Goal: Task Accomplishment & Management: Manage account settings

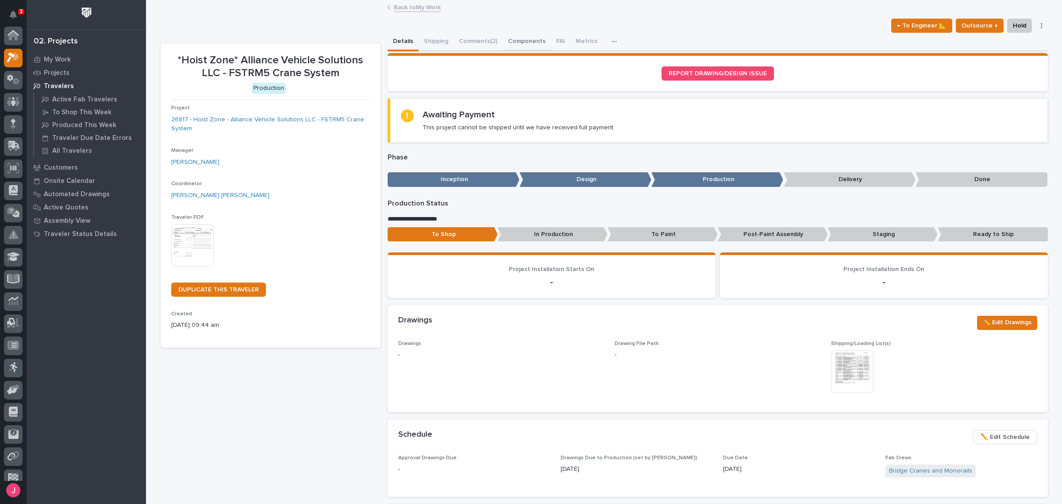
scroll to position [22, 0]
click at [536, 42] on button "Components" at bounding box center [527, 42] width 48 height 19
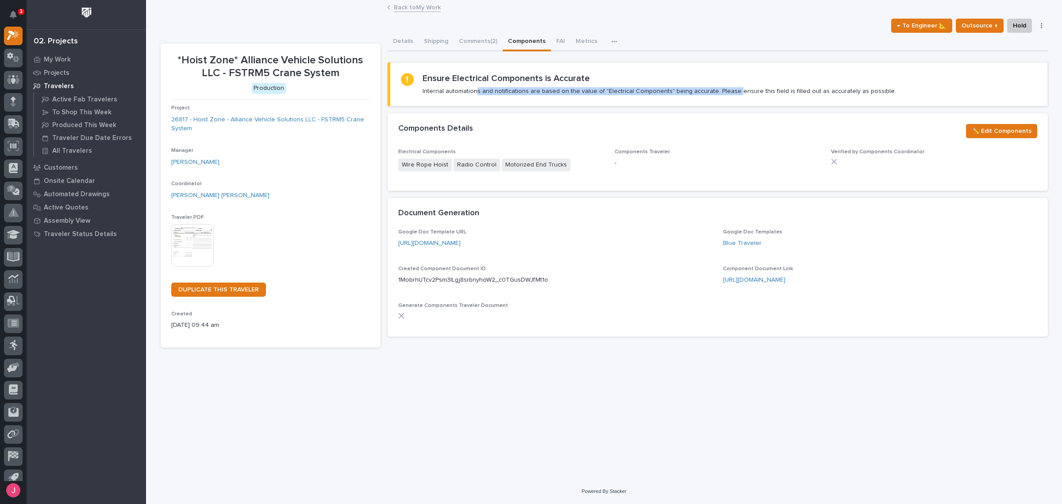
drag, startPoint x: 476, startPoint y: 94, endPoint x: 739, endPoint y: 89, distance: 263.3
click at [731, 88] on p "Internal automations and notifications are based on the value of "Electrical Co…" at bounding box center [659, 91] width 473 height 8
click at [760, 89] on p "Internal automations and notifications are based on the value of "Electrical Co…" at bounding box center [659, 91] width 473 height 8
drag, startPoint x: 623, startPoint y: 151, endPoint x: 666, endPoint y: 153, distance: 43.4
click at [666, 153] on p "Components Traveler" at bounding box center [718, 152] width 206 height 6
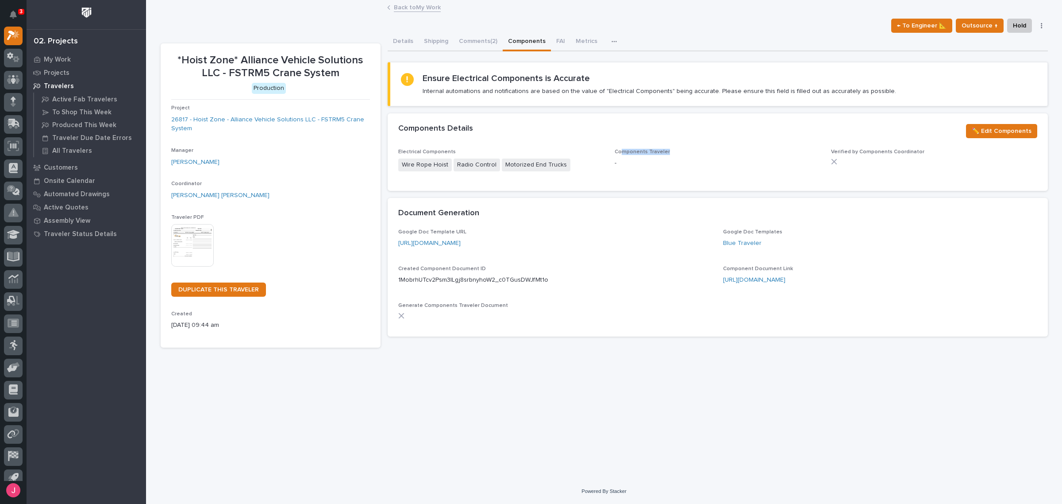
click at [668, 154] on div "Components Traveler -" at bounding box center [718, 162] width 206 height 26
click at [667, 155] on div "Components Traveler -" at bounding box center [718, 162] width 206 height 26
click at [649, 148] on section "Components Details ✏️ Edit Components Electrical Components Wire Rope Hoist Rad…" at bounding box center [718, 151] width 660 height 77
click at [642, 155] on div "Components Traveler -" at bounding box center [718, 162] width 206 height 26
click at [647, 153] on span "Components Traveler" at bounding box center [642, 151] width 55 height 5
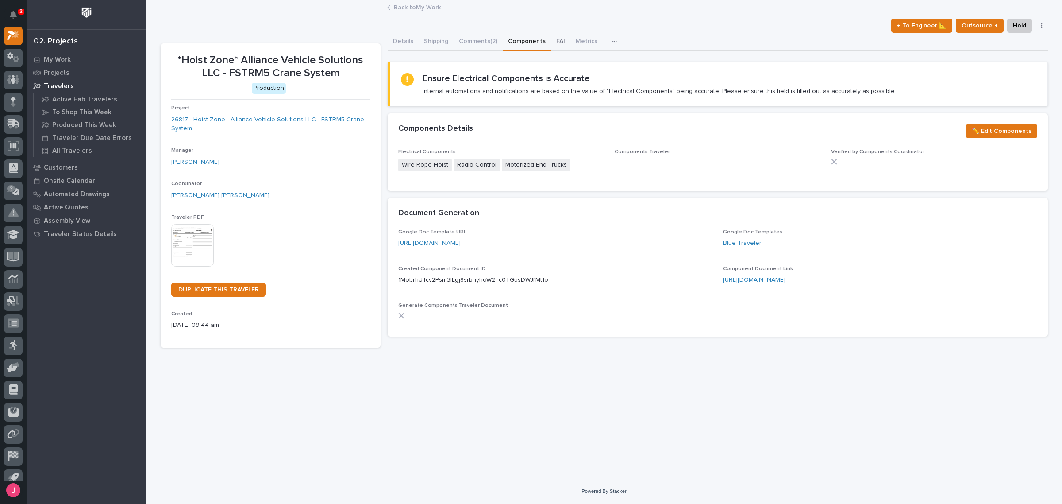
click at [562, 45] on button "FAI" at bounding box center [560, 42] width 19 height 19
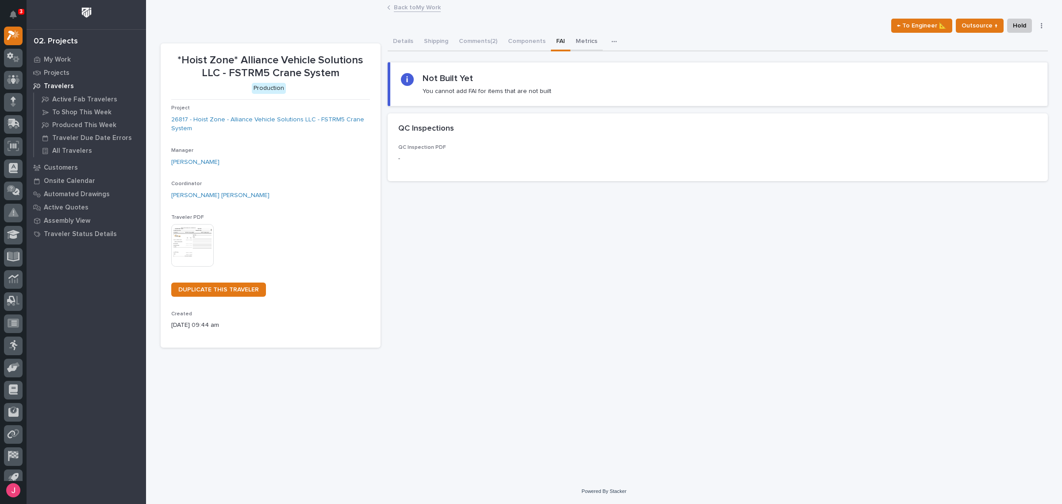
click at [578, 44] on button "Metrics" at bounding box center [586, 42] width 32 height 19
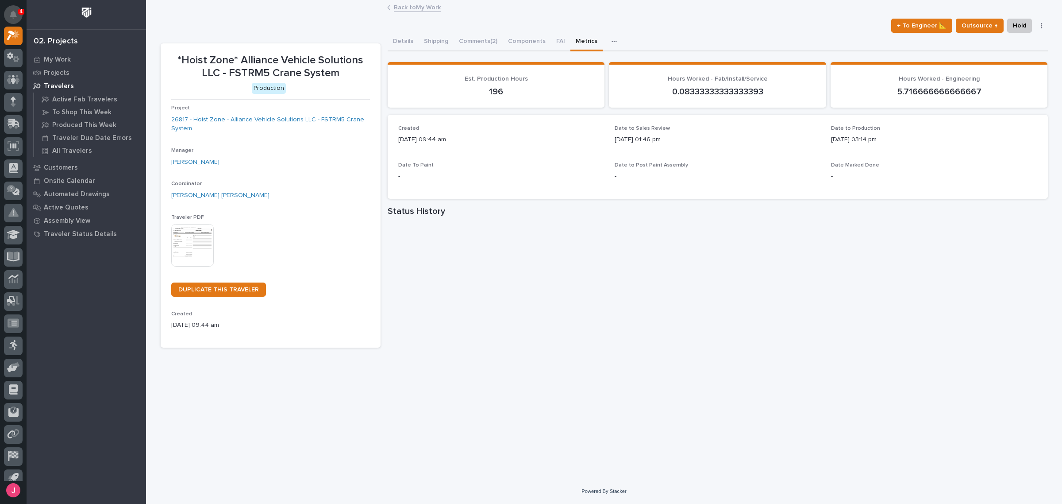
click at [16, 11] on icon "Notifications" at bounding box center [13, 15] width 7 height 8
click at [277, 25] on div "← To Engineer 📐 Outsource ↑ Hold Cancel Change Traveler Type Regenerate PDF Gen…" at bounding box center [604, 26] width 887 height 14
click at [705, 9] on div "Back to My Work" at bounding box center [604, 8] width 442 height 12
click at [9, 4] on div at bounding box center [13, 15] width 19 height 23
click at [12, 9] on button "Notifications" at bounding box center [13, 14] width 19 height 19
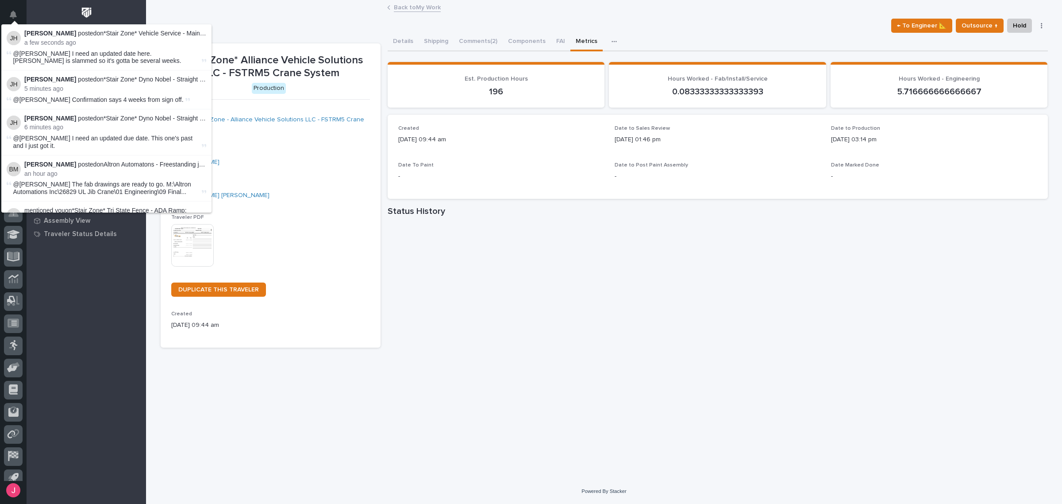
click at [336, 19] on div "← To Engineer 📐 Outsource ↑ Hold Cancel Change Traveler Type Regenerate PDF Gen…" at bounding box center [604, 26] width 887 height 14
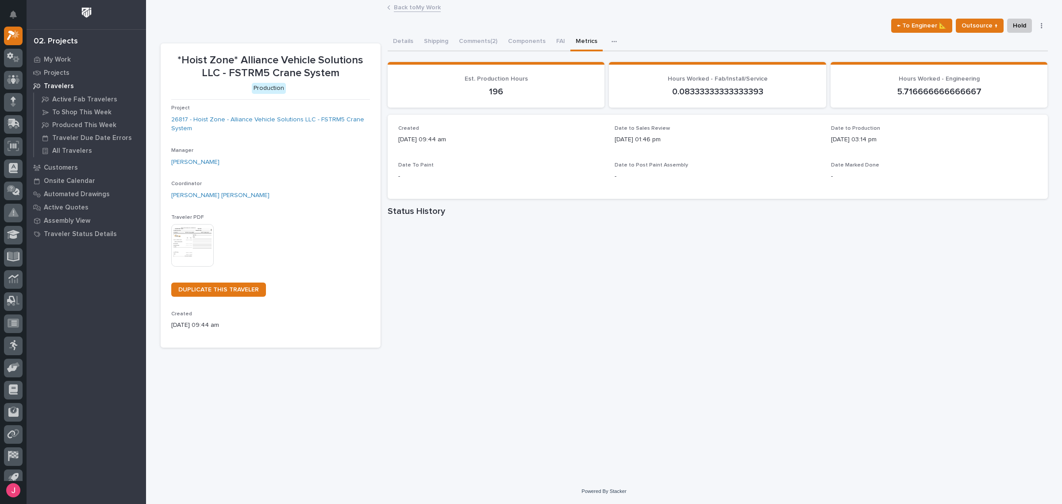
click at [666, 36] on div "Details Shipping Comments (2) Components FAI Metrics Schedule" at bounding box center [718, 42] width 660 height 19
click at [15, 6] on button "Notifications" at bounding box center [13, 14] width 19 height 19
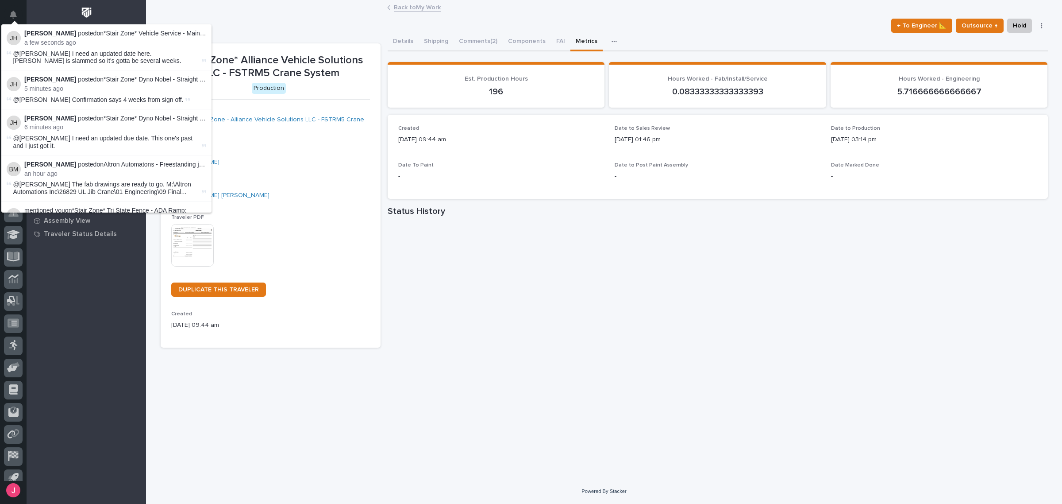
click at [737, 7] on div "Back to My Work" at bounding box center [604, 8] width 442 height 12
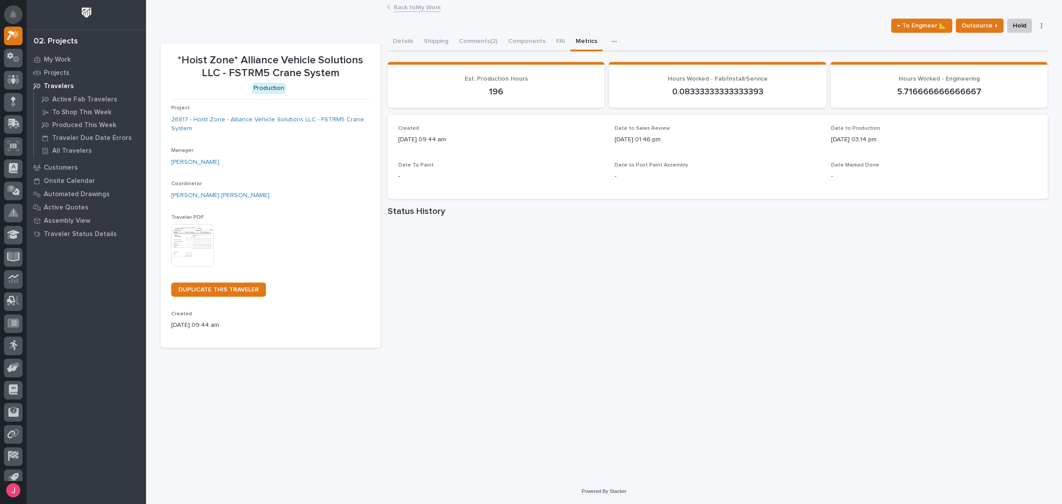
click at [12, 15] on icon "Notifications" at bounding box center [13, 15] width 7 height 8
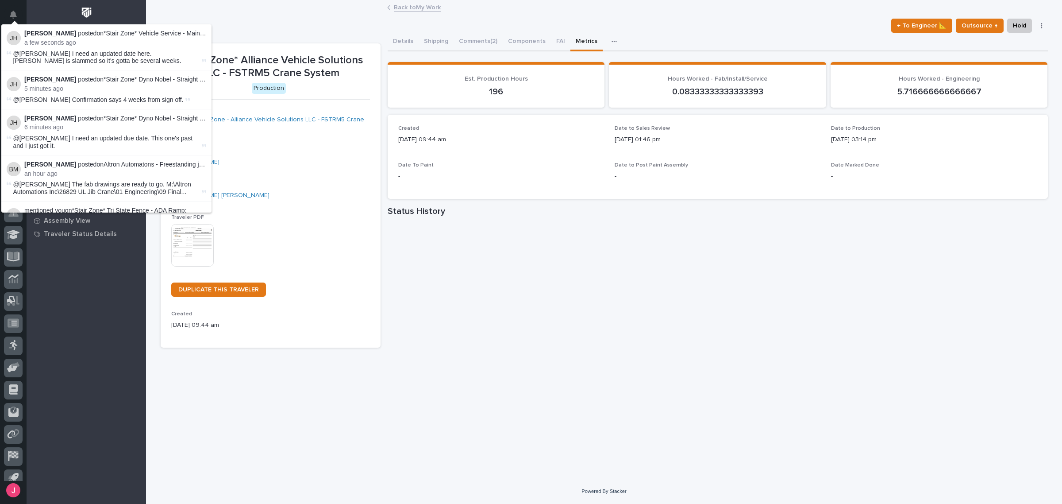
click at [299, 27] on div "← To Engineer 📐 Outsource ↑ Hold Cancel Change Traveler Type Regenerate PDF Gen…" at bounding box center [604, 26] width 887 height 14
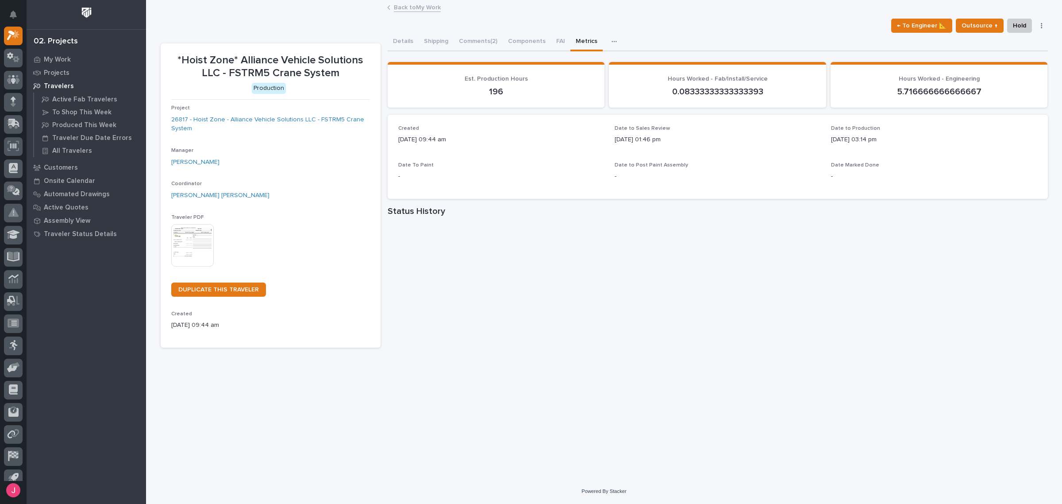
click at [655, 22] on div "← To Engineer 📐 Outsource ↑ Hold Cancel Change Traveler Type Regenerate PDF Gen…" at bounding box center [604, 26] width 887 height 14
click at [719, 21] on div "← To Engineer 📐 Outsource ↑ Hold Cancel Change Traveler Type Regenerate PDF Gen…" at bounding box center [604, 26] width 887 height 14
click at [8, 15] on button "Notifications" at bounding box center [13, 14] width 19 height 19
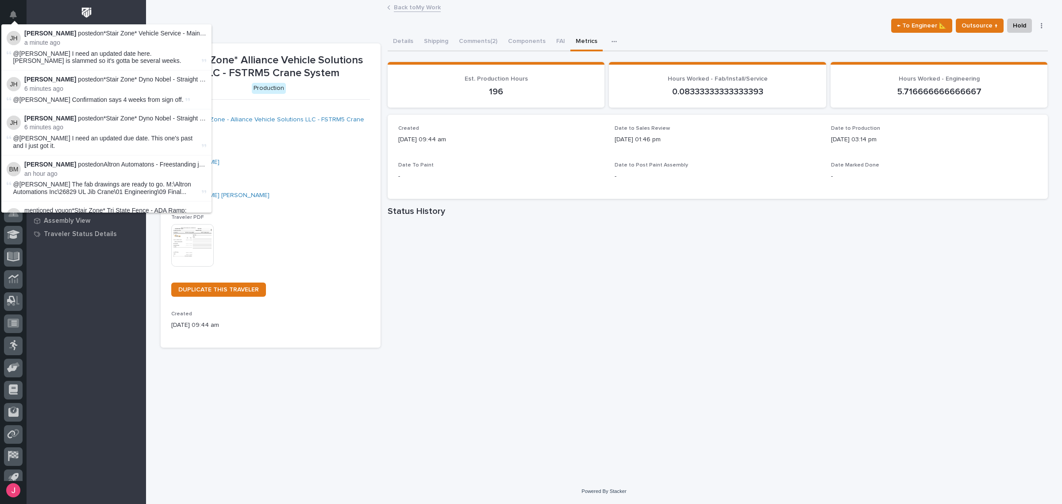
click at [720, 23] on div "← To Engineer 📐 Outsource ↑ Hold Cancel Change Traveler Type Regenerate PDF Gen…" at bounding box center [604, 26] width 887 height 14
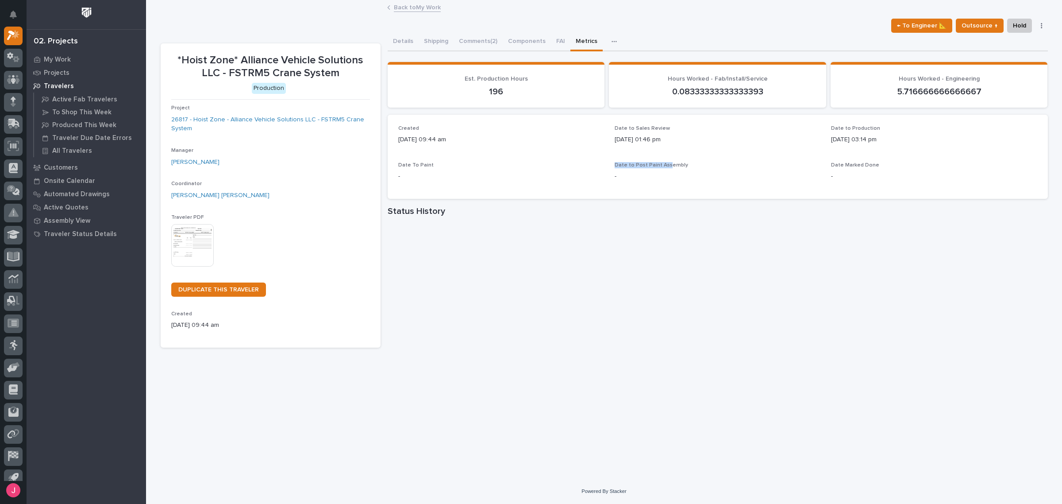
drag, startPoint x: 638, startPoint y: 162, endPoint x: 666, endPoint y: 162, distance: 28.3
click at [666, 162] on div "Created [DATE] 09:44 am Date to Sales Review [DATE] 01:46 pm Date to Production…" at bounding box center [717, 156] width 639 height 63
click at [678, 162] on span "Date to Post Paint Assembly" at bounding box center [651, 164] width 73 height 5
click at [892, 170] on div "-" at bounding box center [934, 175] width 206 height 11
drag, startPoint x: 865, startPoint y: 160, endPoint x: 840, endPoint y: 161, distance: 25.2
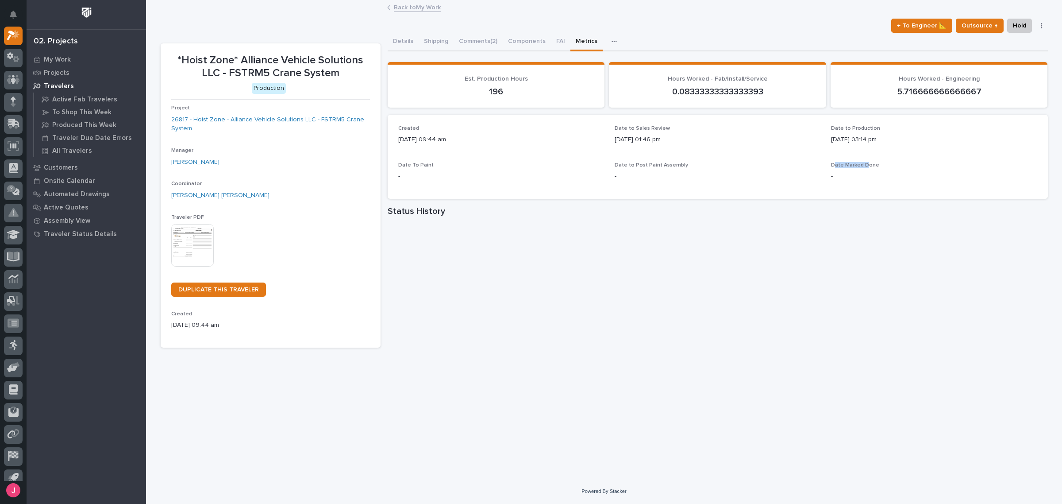
click at [839, 161] on div "Created [DATE] 09:44 am Date to Sales Review [DATE] 01:46 pm Date to Production…" at bounding box center [717, 156] width 639 height 63
click at [851, 160] on div "Created [DATE] 09:44 am Date to Sales Review [DATE] 01:46 pm Date to Production…" at bounding box center [717, 156] width 639 height 63
drag, startPoint x: 872, startPoint y: 162, endPoint x: 835, endPoint y: 162, distance: 36.7
click at [835, 162] on span "Date Marked Done" at bounding box center [855, 164] width 48 height 5
click at [837, 162] on span "Date Marked Done" at bounding box center [855, 164] width 48 height 5
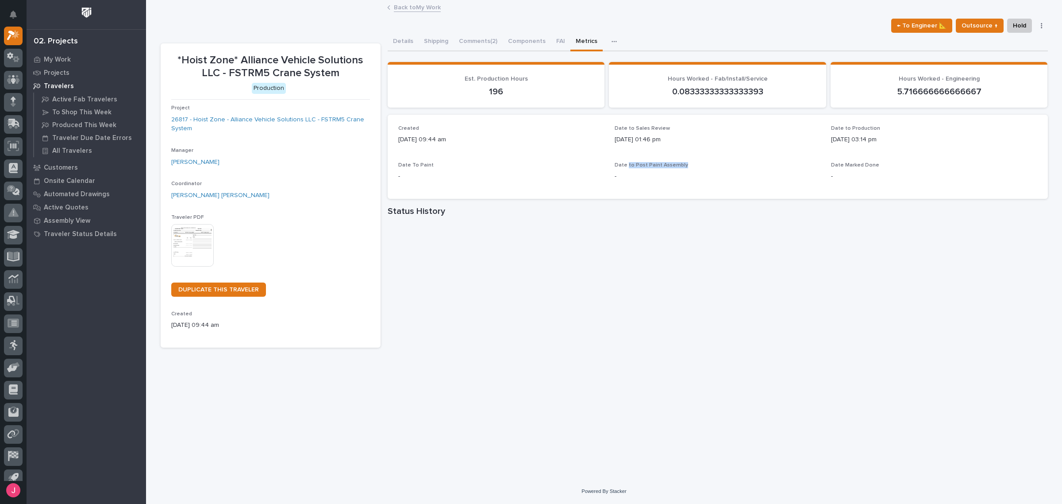
drag, startPoint x: 627, startPoint y: 164, endPoint x: 688, endPoint y: 164, distance: 60.6
click at [689, 164] on p "Date to Post Paint Assembly" at bounding box center [718, 165] width 206 height 6
click at [657, 164] on span "Date to Post Paint Assembly" at bounding box center [651, 164] width 73 height 5
click at [563, 14] on div "Back to My Work" at bounding box center [604, 8] width 442 height 12
drag, startPoint x: 15, startPoint y: 14, endPoint x: 219, endPoint y: 77, distance: 214.5
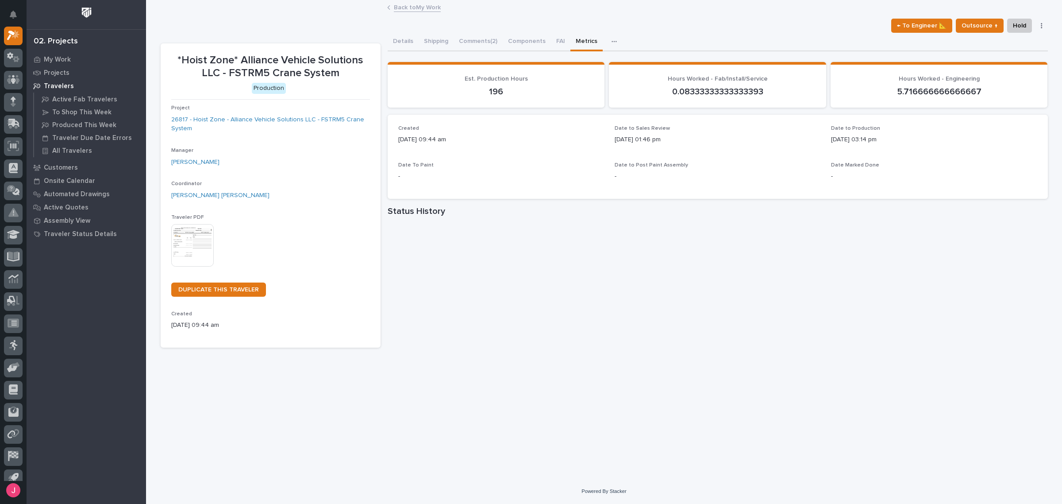
click at [15, 14] on icon "Notifications" at bounding box center [13, 15] width 7 height 8
click at [425, 12] on link "Back to My Work" at bounding box center [417, 7] width 47 height 10
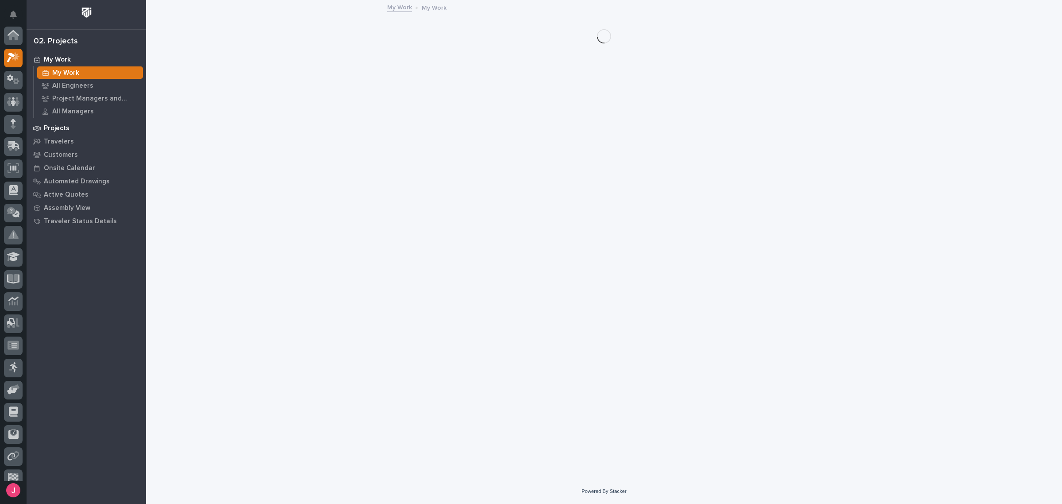
scroll to position [23, 0]
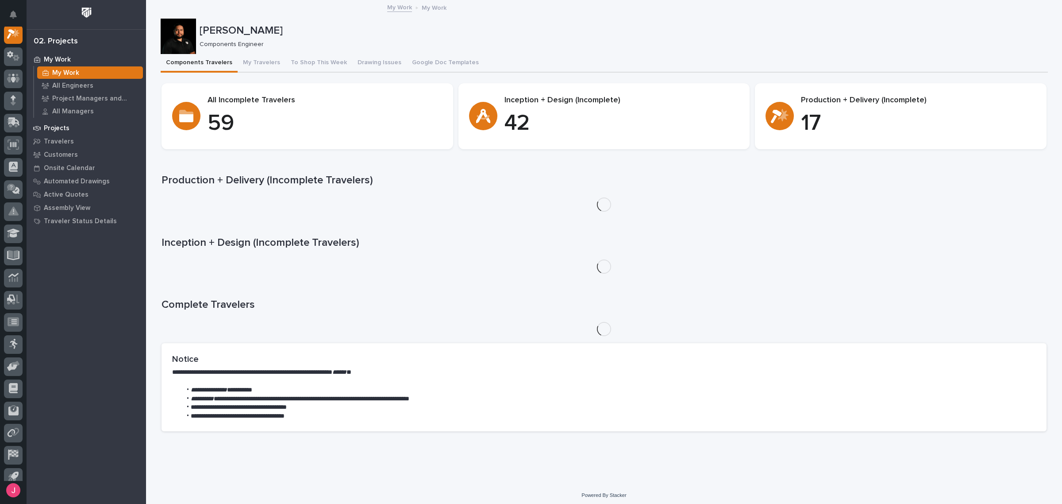
click at [67, 127] on p "Projects" at bounding box center [57, 128] width 26 height 8
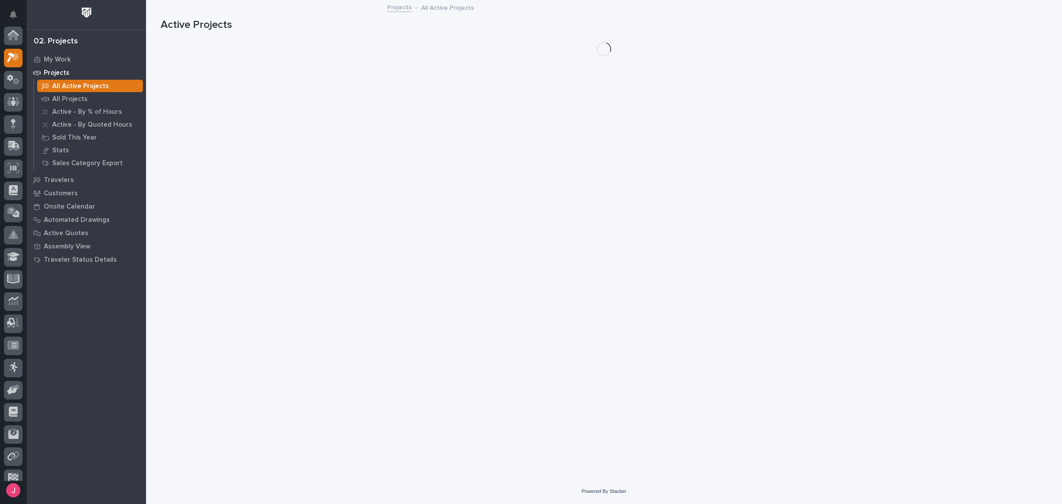
scroll to position [22, 0]
click at [76, 95] on p "All Projects" at bounding box center [69, 99] width 35 height 8
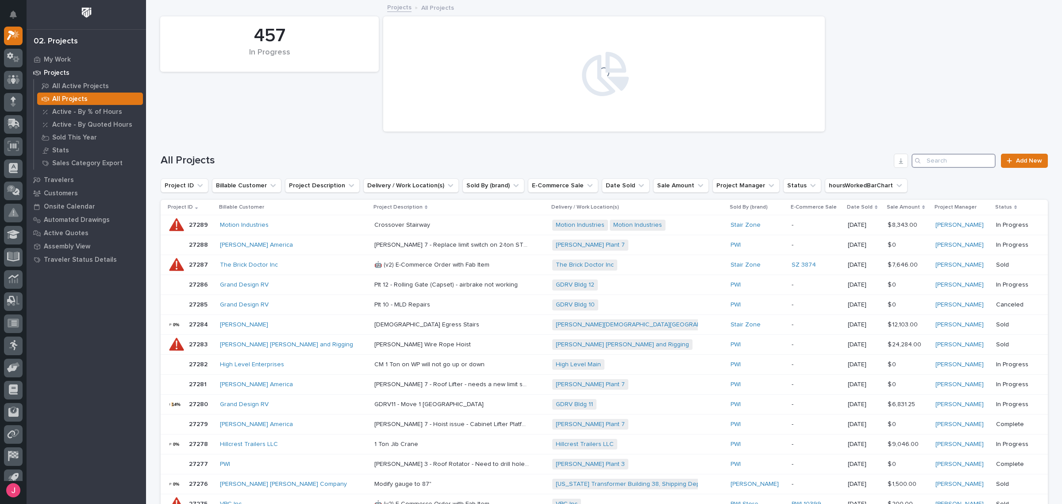
click at [958, 155] on input "Search" at bounding box center [953, 161] width 84 height 14
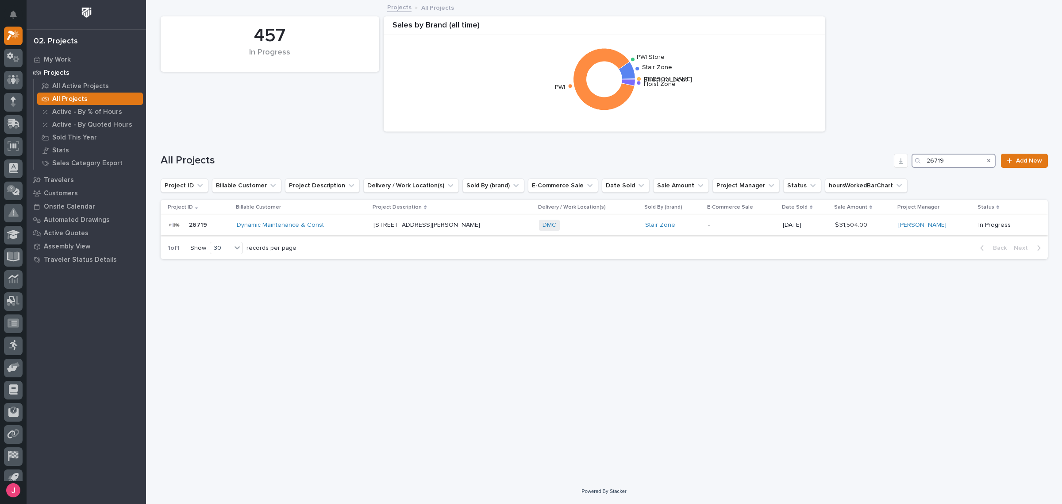
type input "26719"
click at [359, 223] on div "Dynamic Maintenance & Const" at bounding box center [302, 225] width 130 height 8
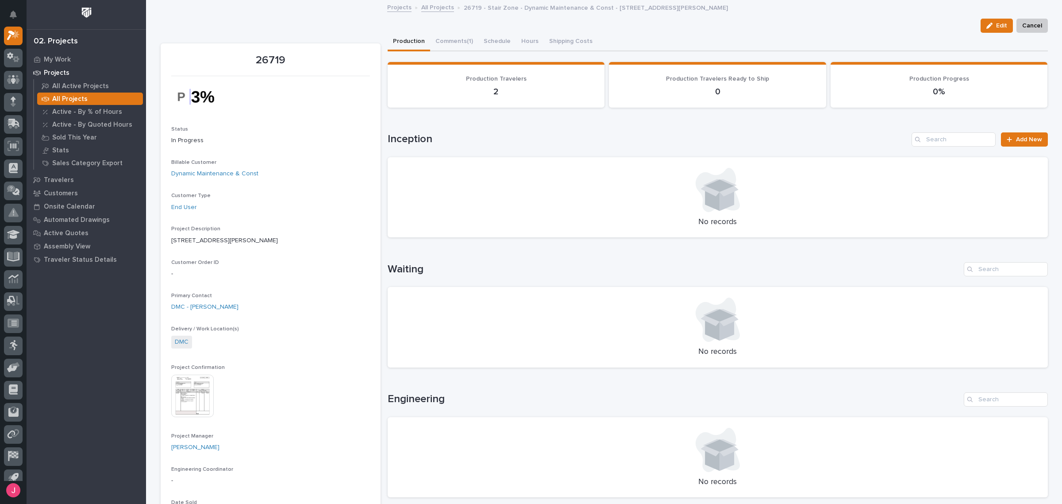
click at [196, 388] on img at bounding box center [192, 395] width 42 height 42
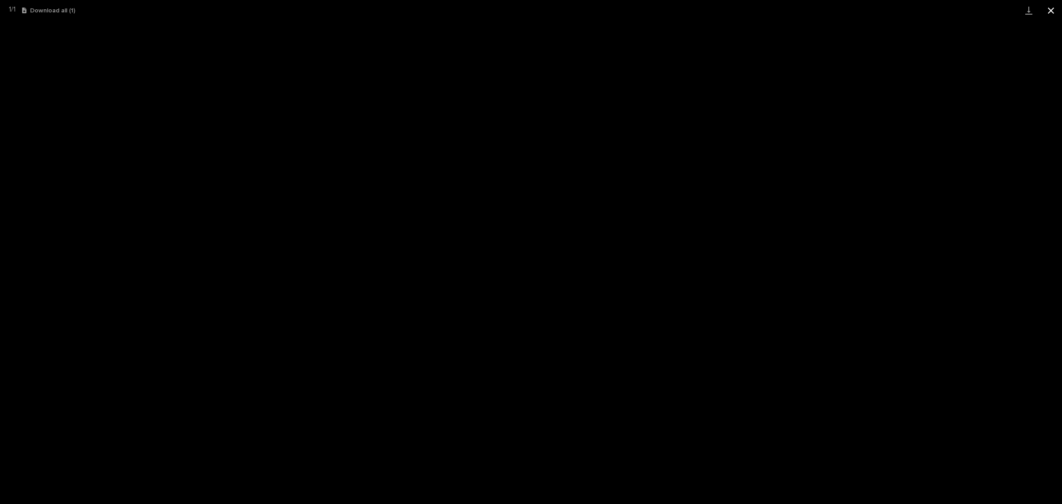
click at [1045, 12] on button "Close gallery" at bounding box center [1051, 10] width 22 height 21
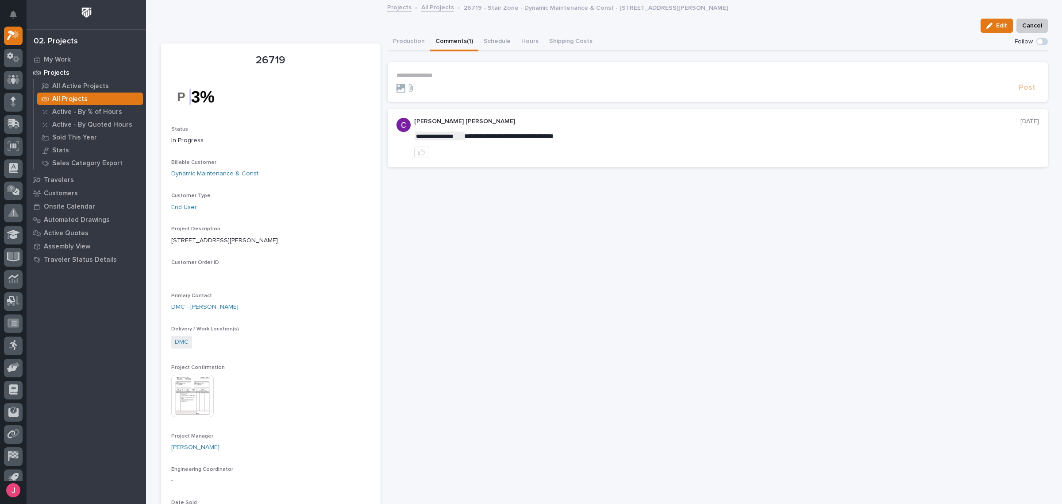
click at [458, 46] on button "Comments (1)" at bounding box center [454, 42] width 48 height 19
drag, startPoint x: 516, startPoint y: 136, endPoint x: 548, endPoint y: 134, distance: 31.5
click at [550, 134] on span "**********" at bounding box center [508, 136] width 89 height 6
click at [408, 43] on button "Production" at bounding box center [409, 42] width 42 height 19
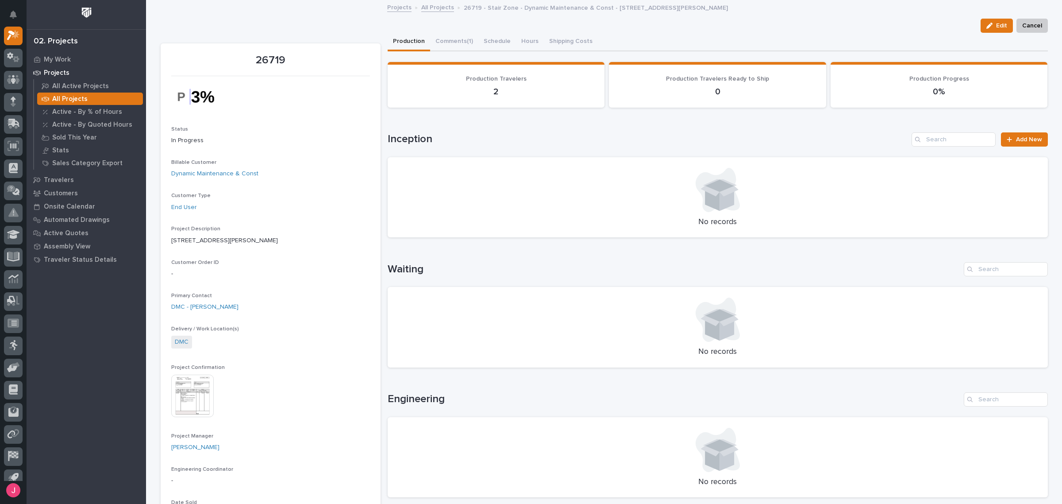
click at [85, 16] on img at bounding box center [86, 12] width 16 height 16
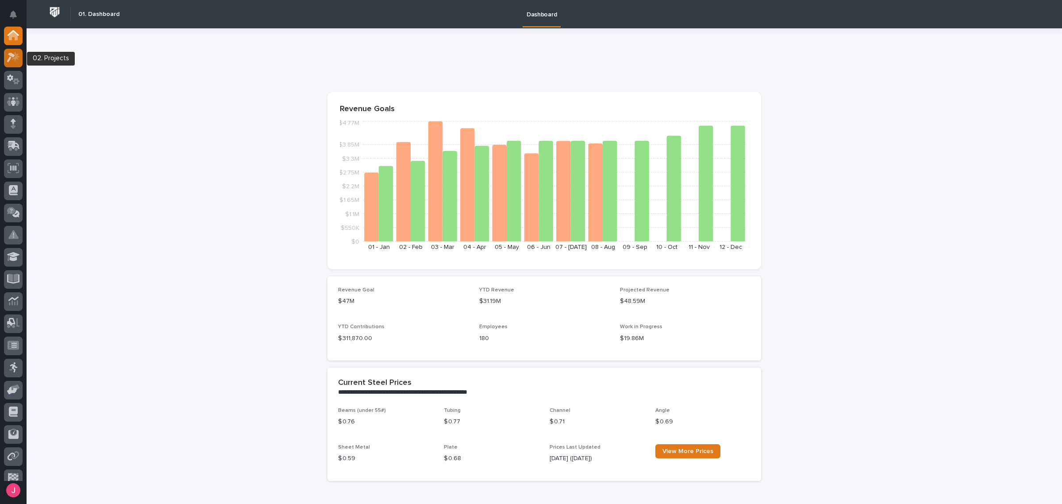
click at [10, 57] on icon at bounding box center [13, 57] width 13 height 10
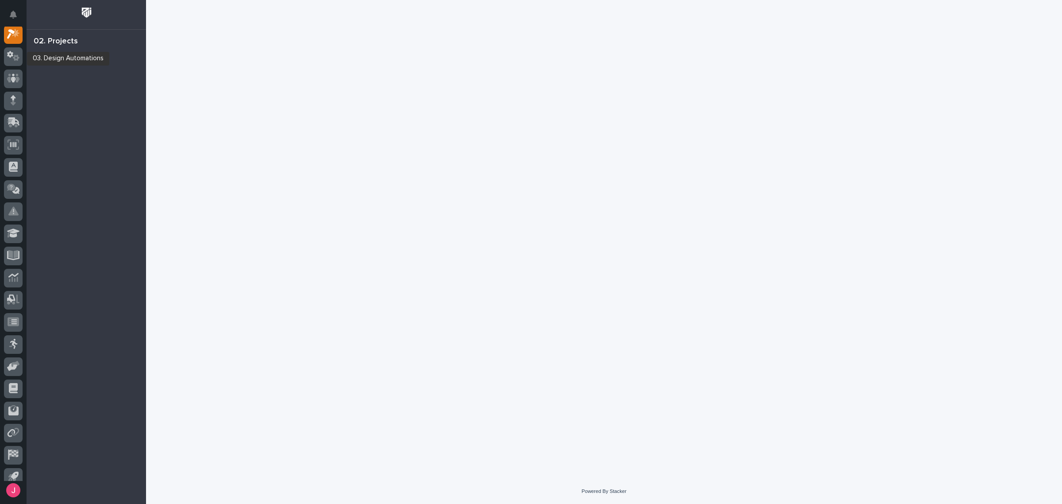
scroll to position [22, 0]
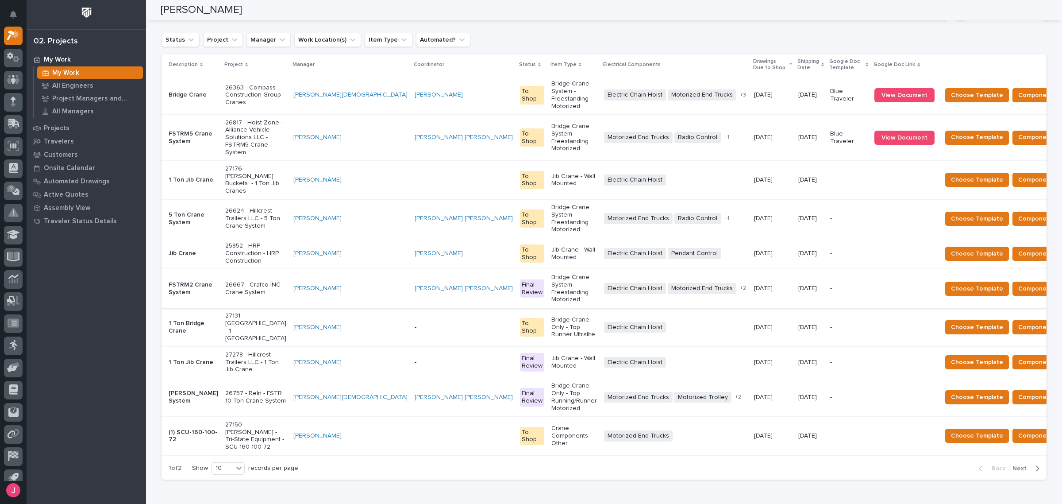
scroll to position [111, 0]
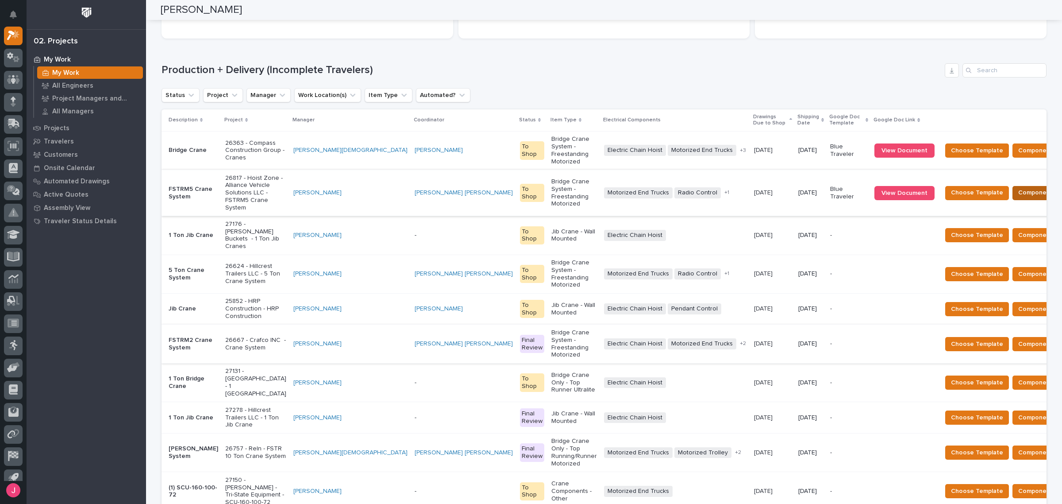
click at [1018, 187] on span "Components Complete" at bounding box center [1052, 192] width 68 height 11
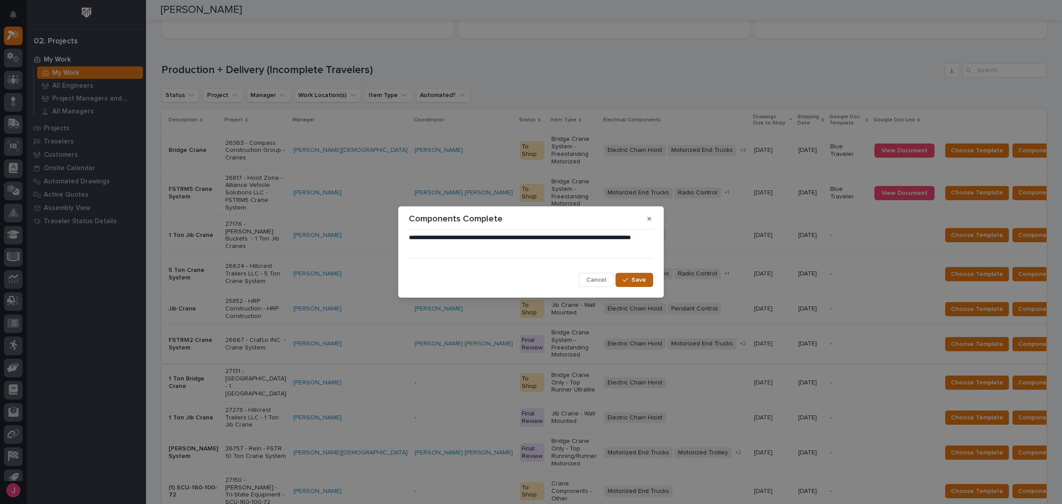
click at [622, 277] on button "Save" at bounding box center [634, 280] width 38 height 14
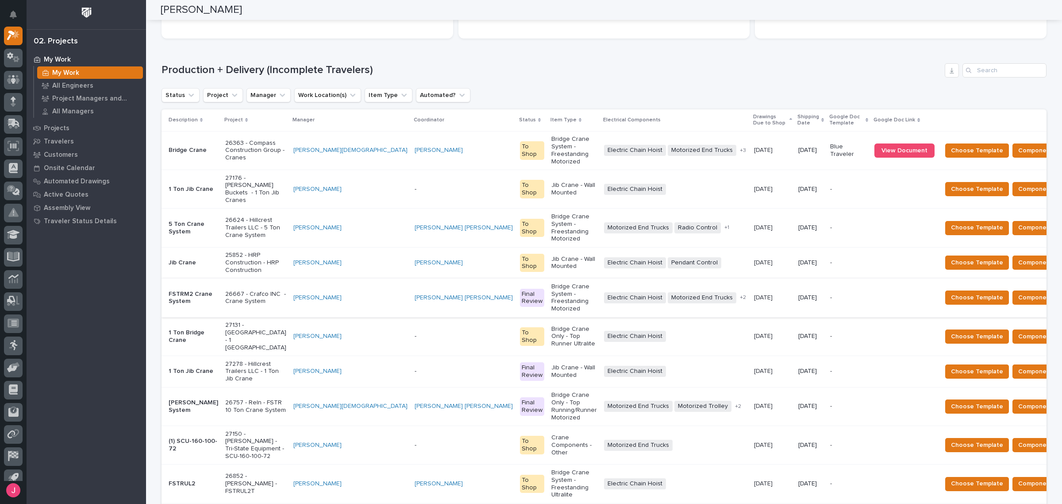
click at [704, 71] on h1 "Production + Delivery (Incomplete Travelers)" at bounding box center [552, 70] width 780 height 13
click at [682, 85] on div "Production + Delivery (Incomplete Travelers) Status Project Manager Work Locati…" at bounding box center [604, 295] width 885 height 464
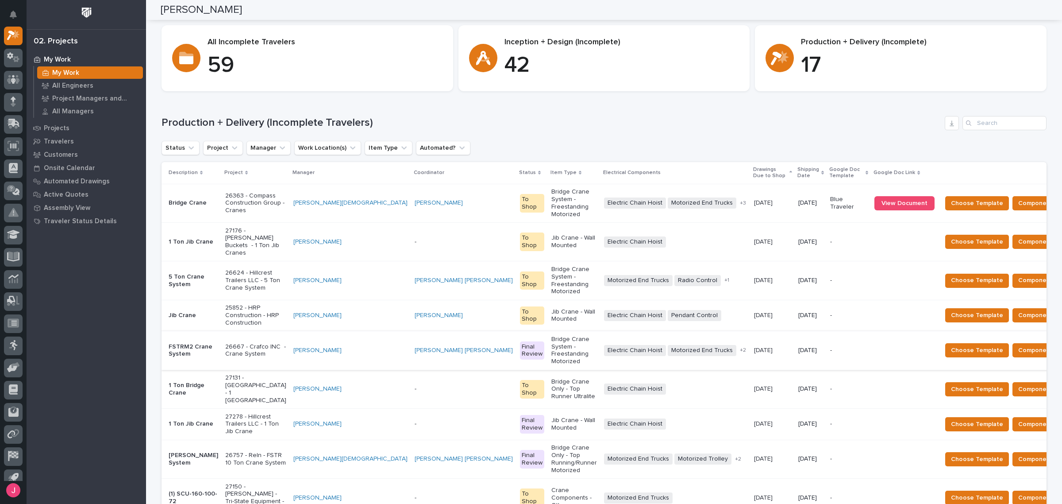
scroll to position [0, 0]
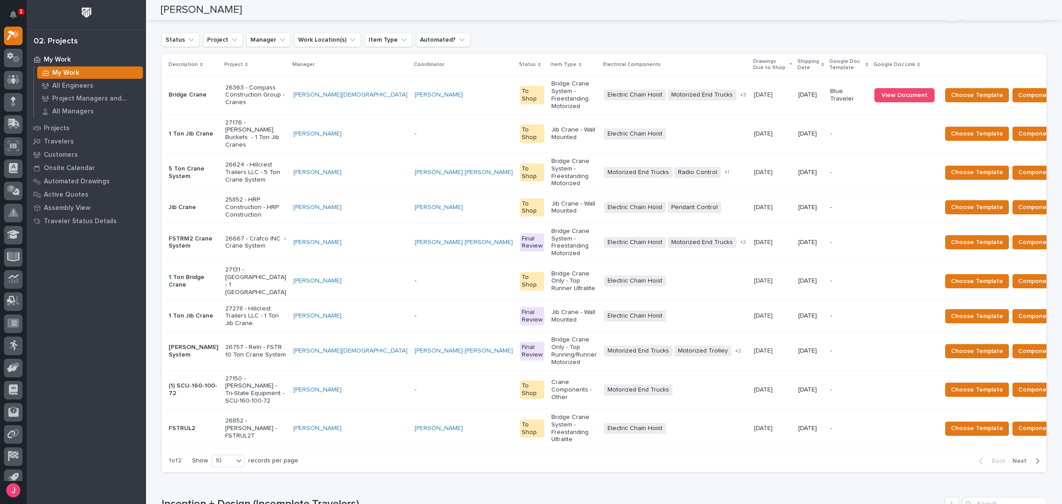
scroll to position [111, 0]
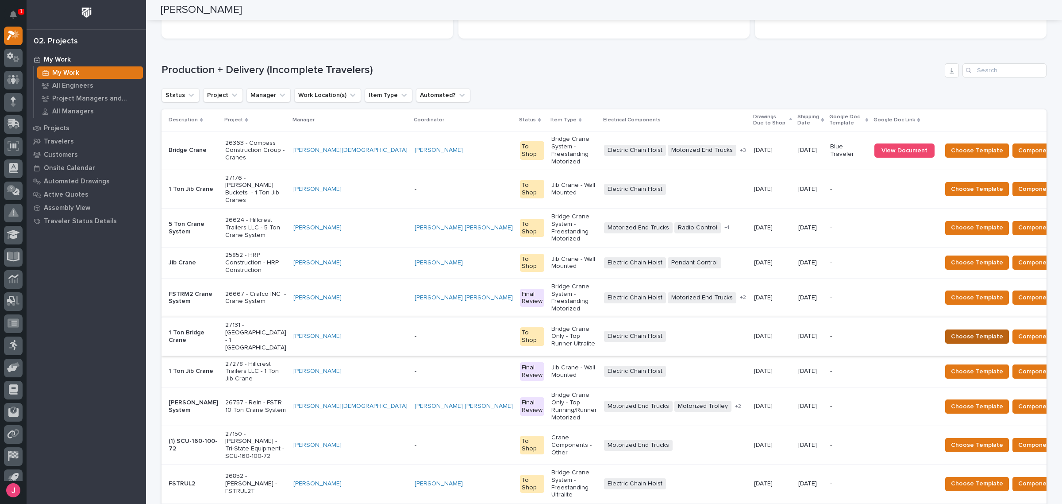
click at [951, 331] on span "Choose Template" at bounding box center [977, 336] width 52 height 11
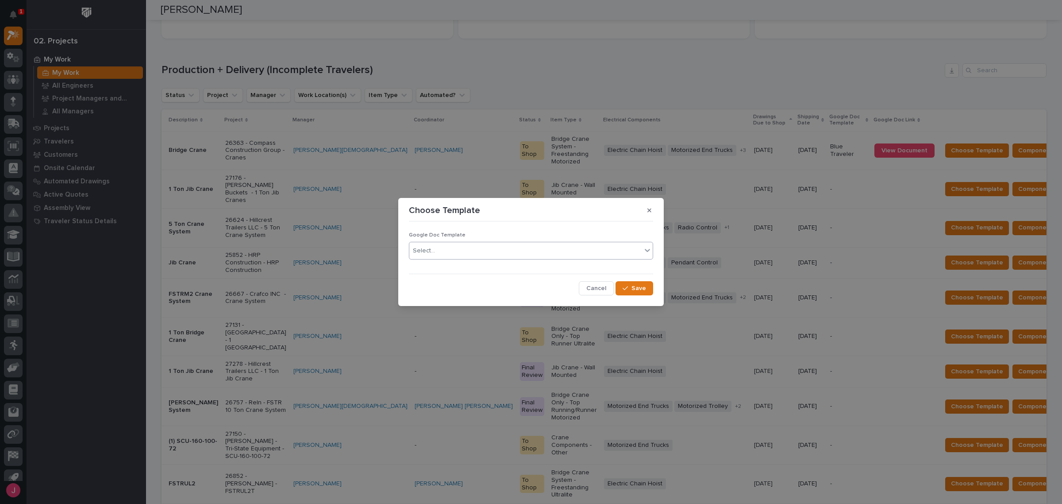
click at [450, 250] on div "Select..." at bounding box center [525, 250] width 232 height 15
click at [442, 271] on div "Blue Traveler" at bounding box center [530, 267] width 243 height 15
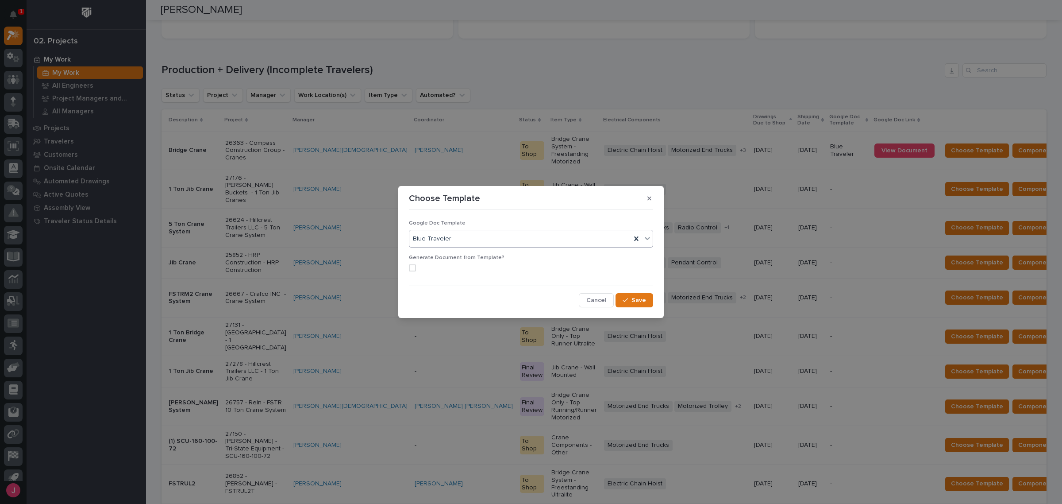
click at [414, 268] on span at bounding box center [412, 267] width 7 height 7
click at [641, 306] on button "Save" at bounding box center [634, 300] width 38 height 14
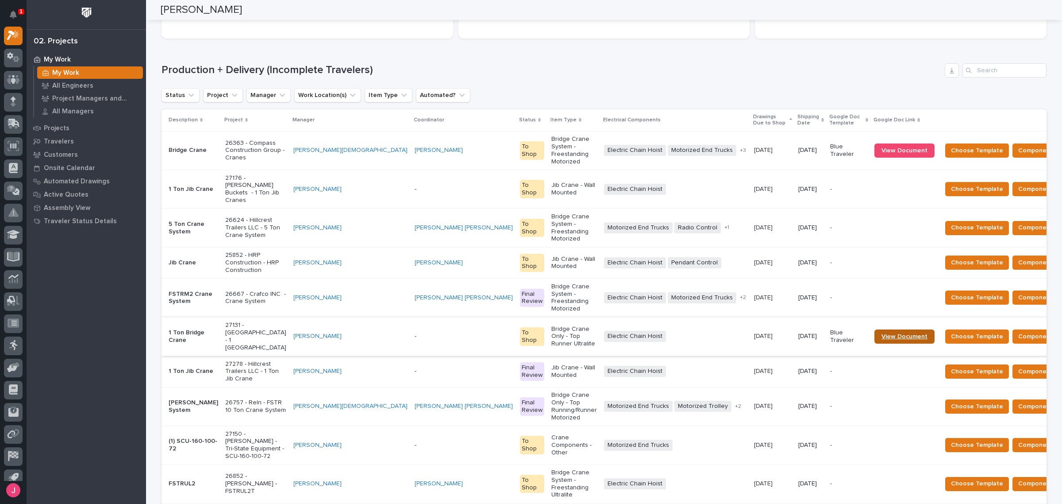
click at [881, 333] on span "View Document" at bounding box center [904, 336] width 46 height 6
